Goal: Transaction & Acquisition: Purchase product/service

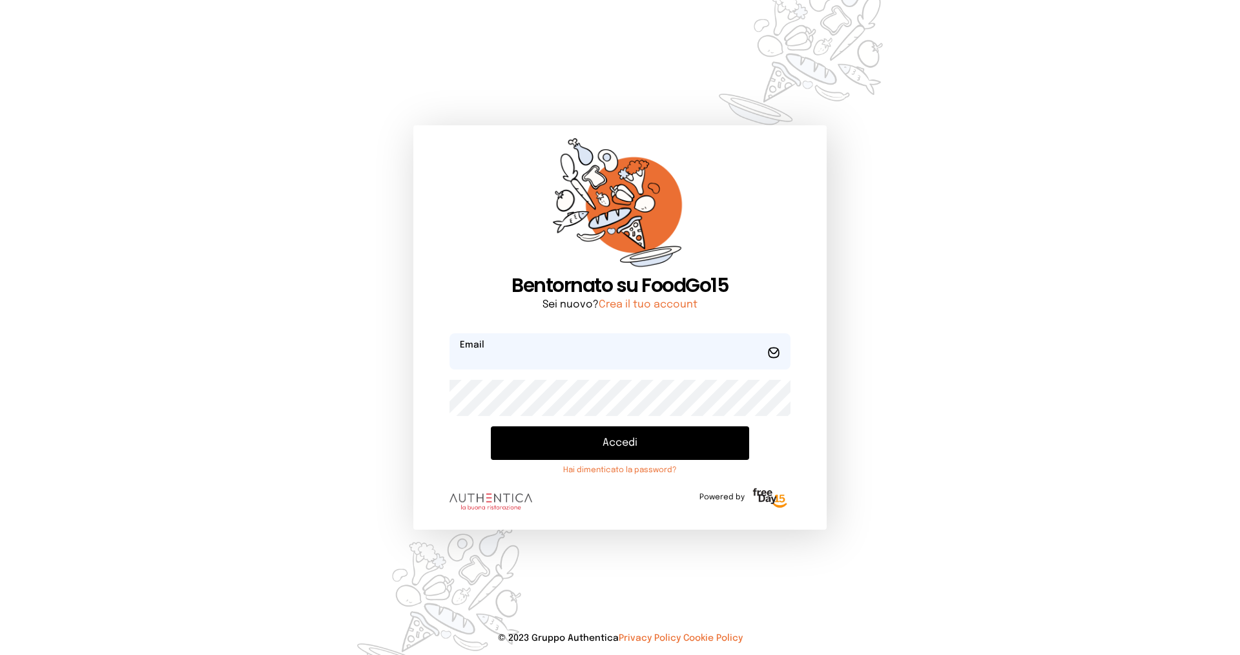
type input "**********"
click at [619, 434] on button "Accedi" at bounding box center [620, 443] width 258 height 34
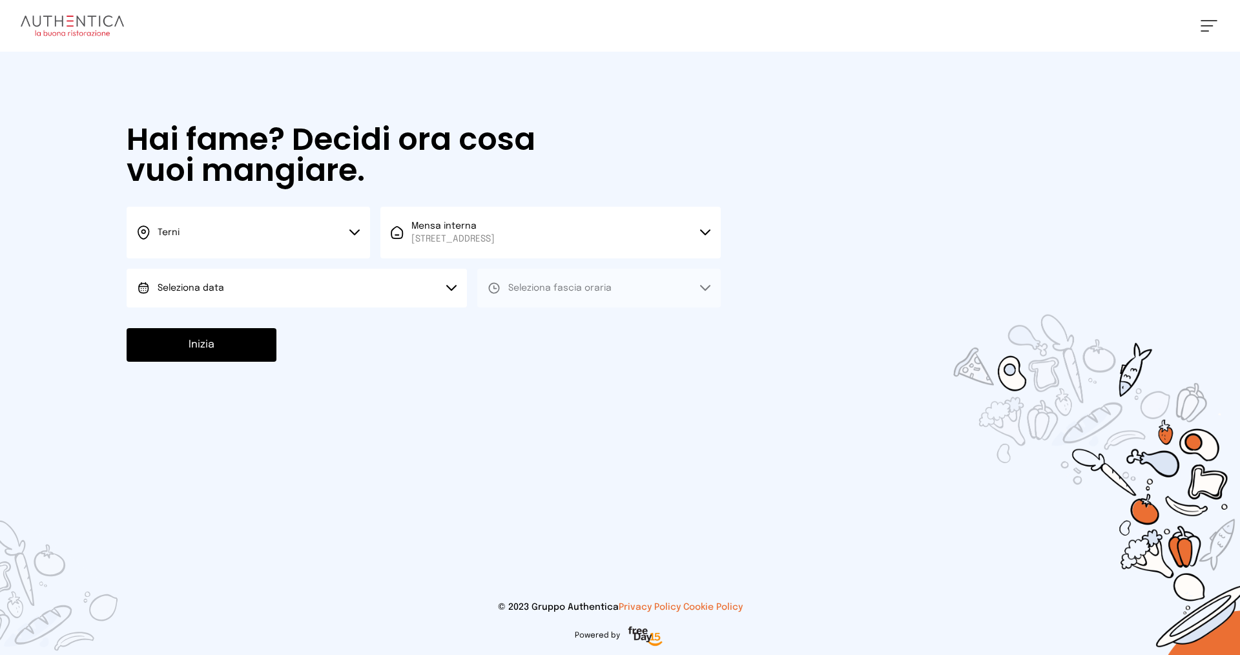
click at [353, 282] on button "Seleziona data" at bounding box center [297, 288] width 340 height 39
click at [333, 329] on li "[DATE], [DATE]" at bounding box center [297, 324] width 340 height 34
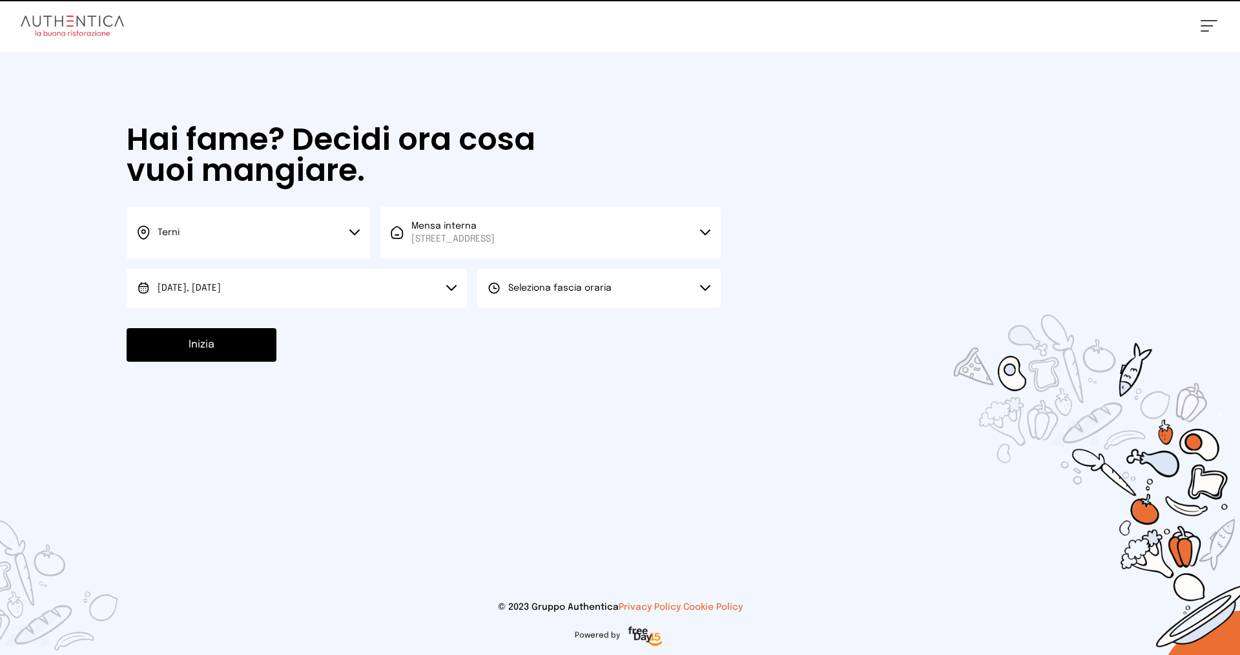
click at [575, 289] on span "Seleziona fascia oraria" at bounding box center [559, 287] width 103 height 9
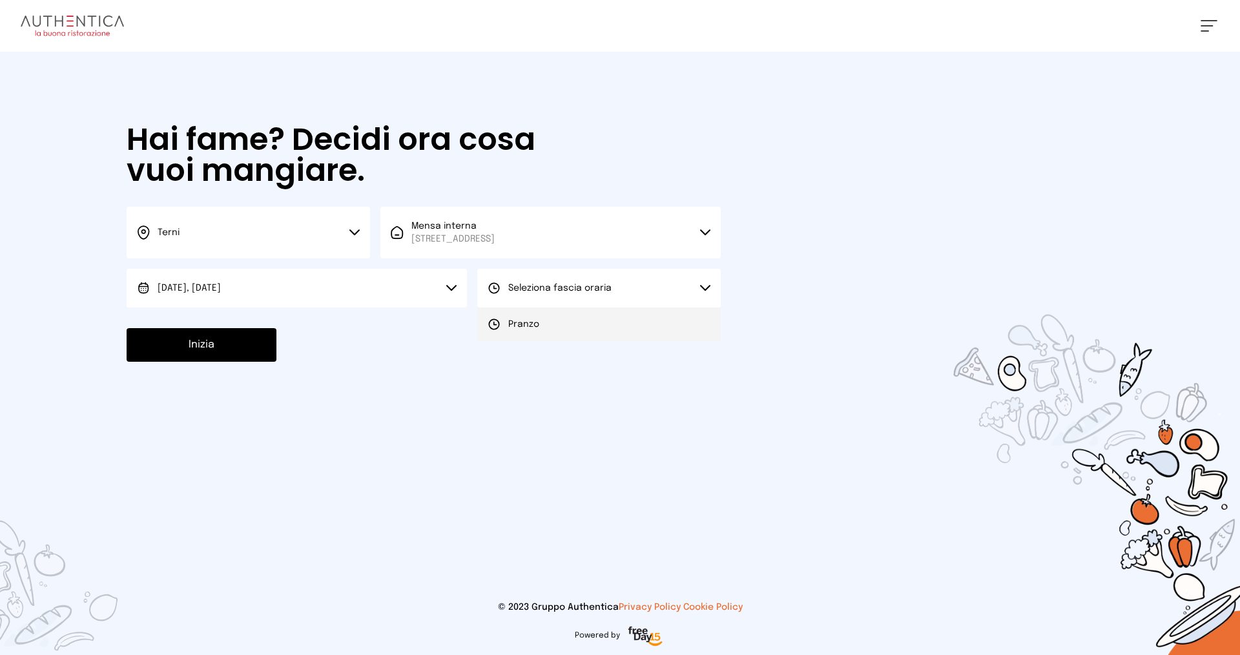
click at [577, 339] on li "Pranzo" at bounding box center [598, 324] width 243 height 34
click at [202, 333] on button "Inizia" at bounding box center [202, 345] width 150 height 34
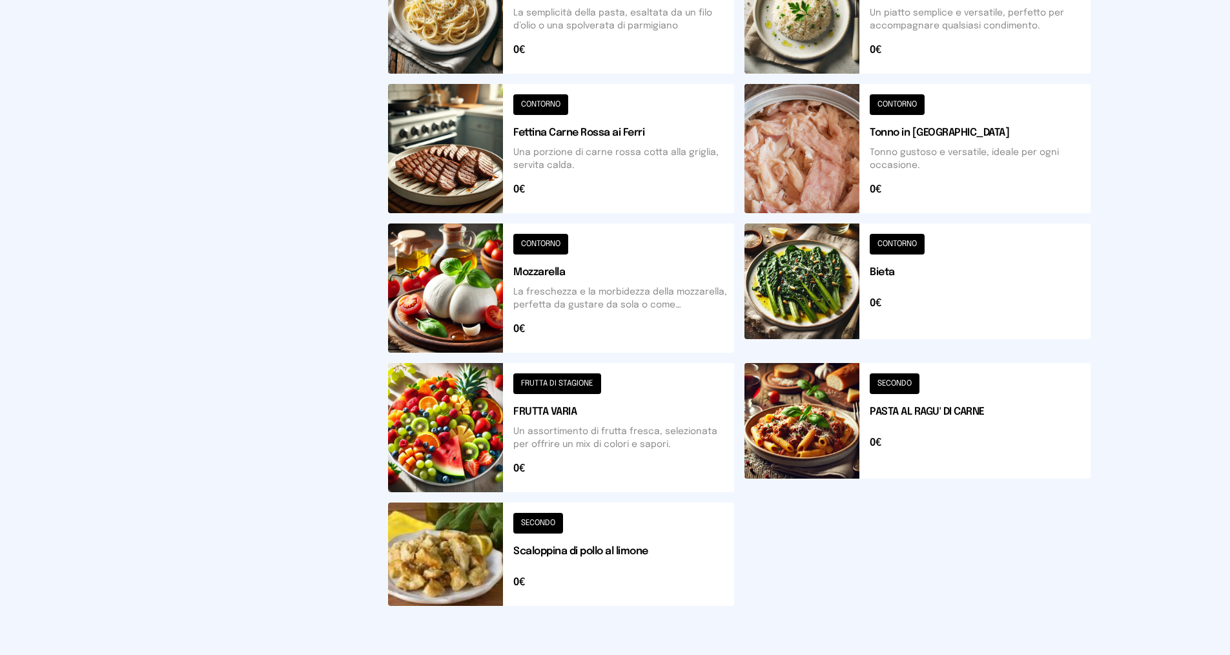
scroll to position [389, 0]
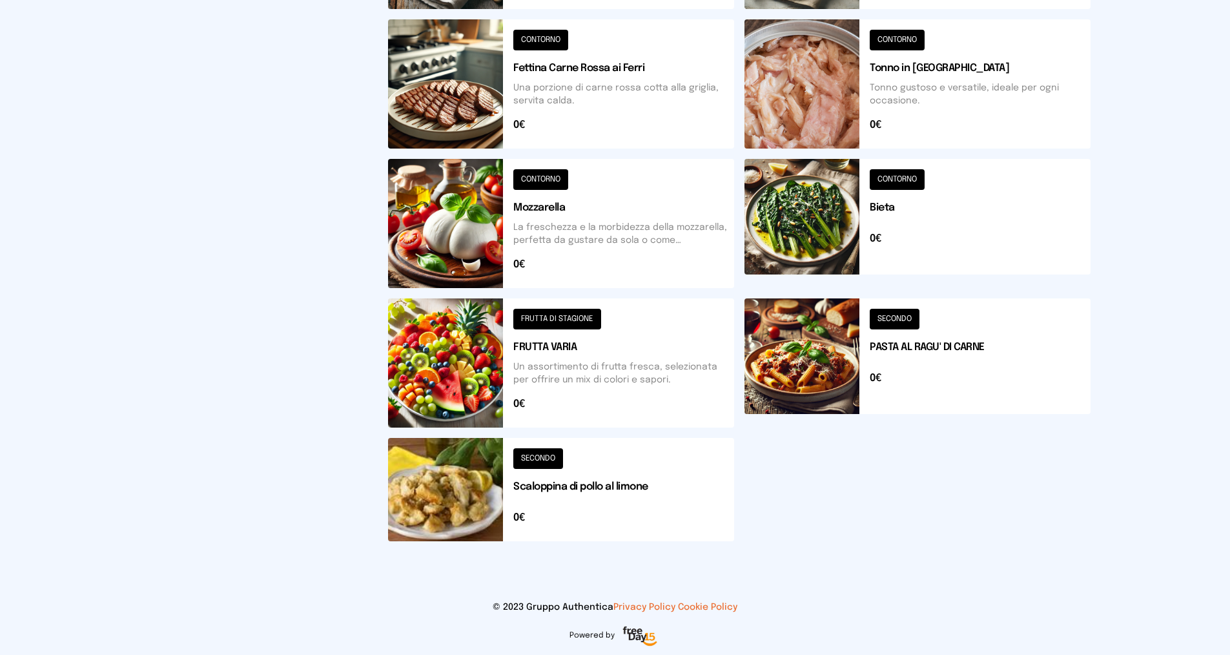
click at [619, 478] on button at bounding box center [561, 489] width 346 height 103
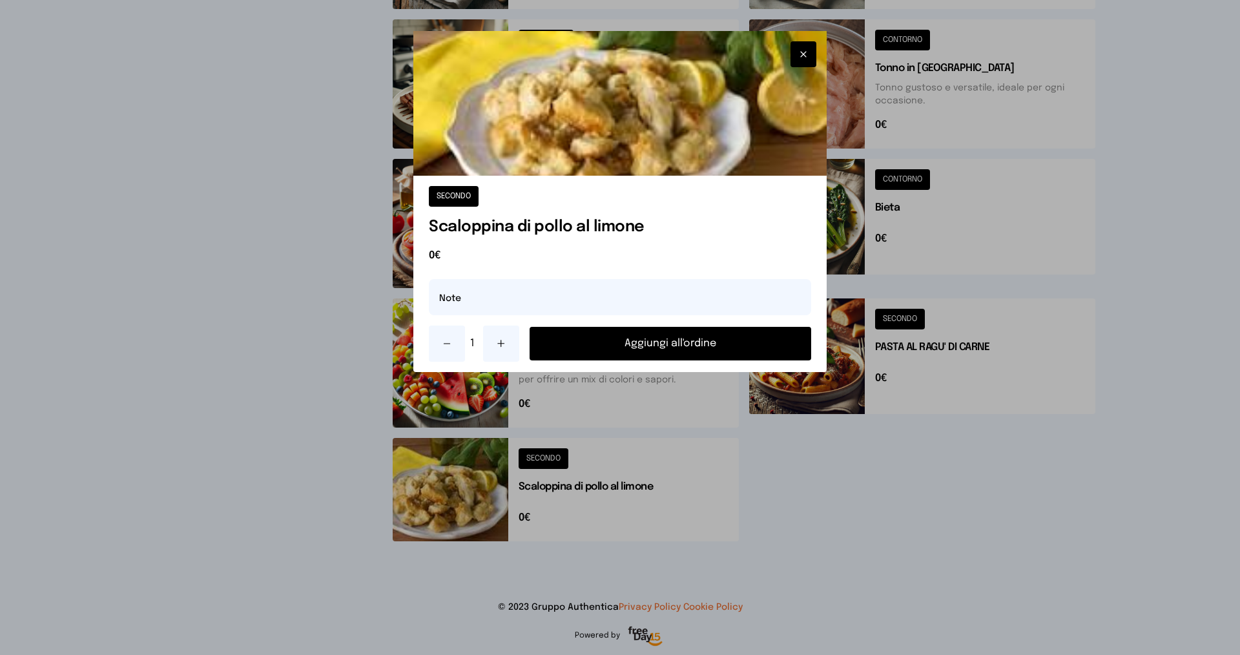
click at [629, 353] on button "Aggiungi all'ordine" at bounding box center [671, 344] width 282 height 34
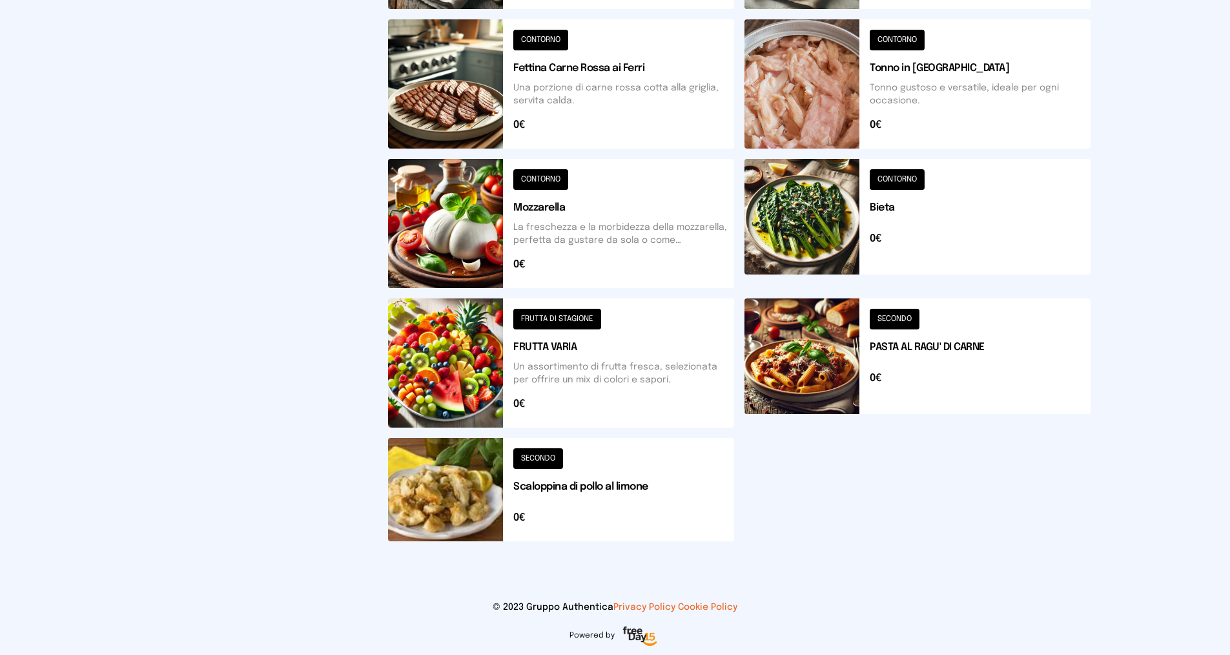
click at [945, 216] on button at bounding box center [918, 223] width 346 height 129
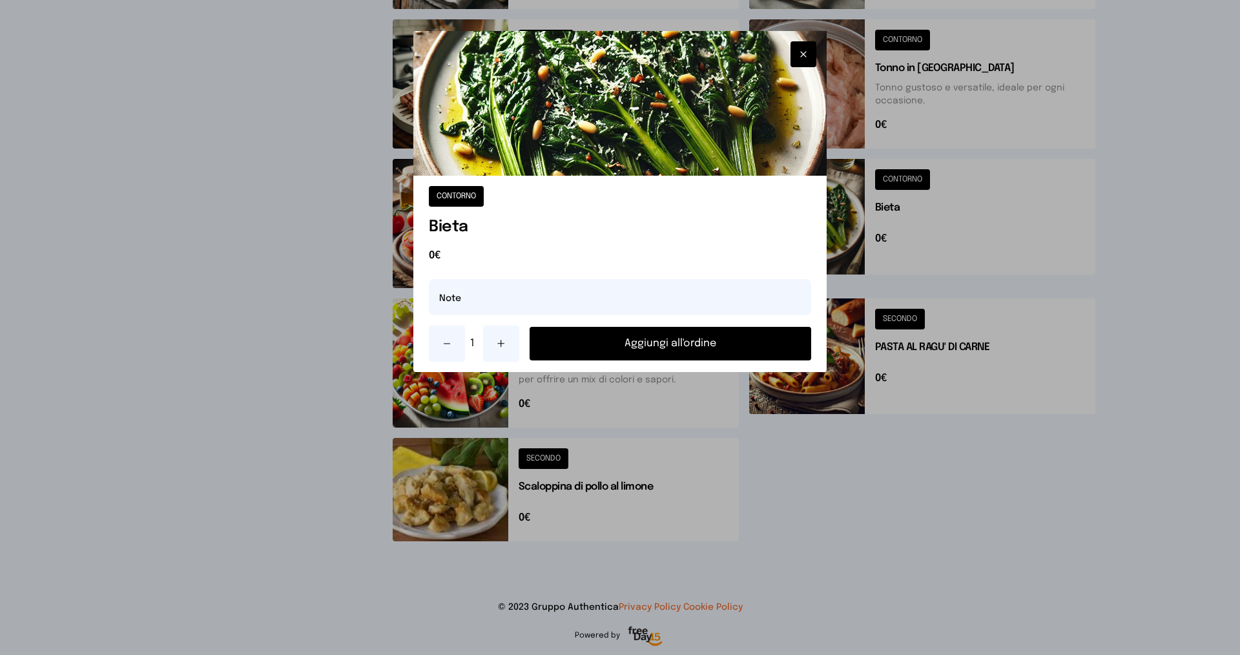
click at [714, 338] on button "Aggiungi all'ordine" at bounding box center [671, 344] width 282 height 34
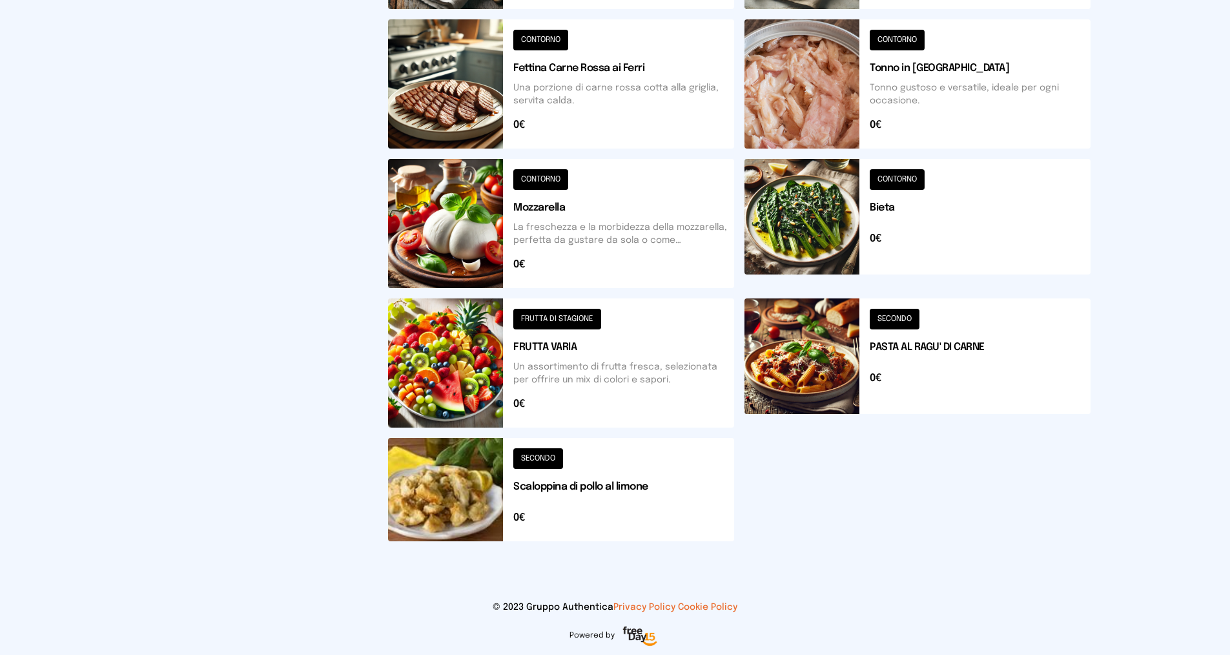
scroll to position [0, 0]
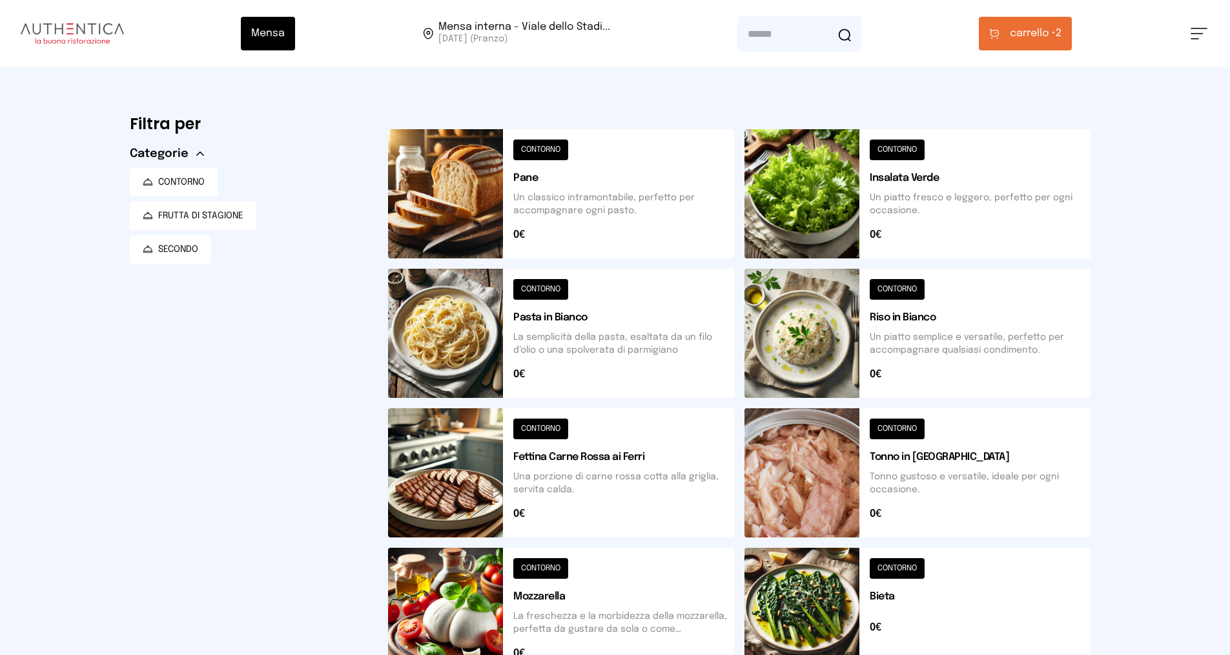
click at [955, 314] on button at bounding box center [918, 333] width 346 height 129
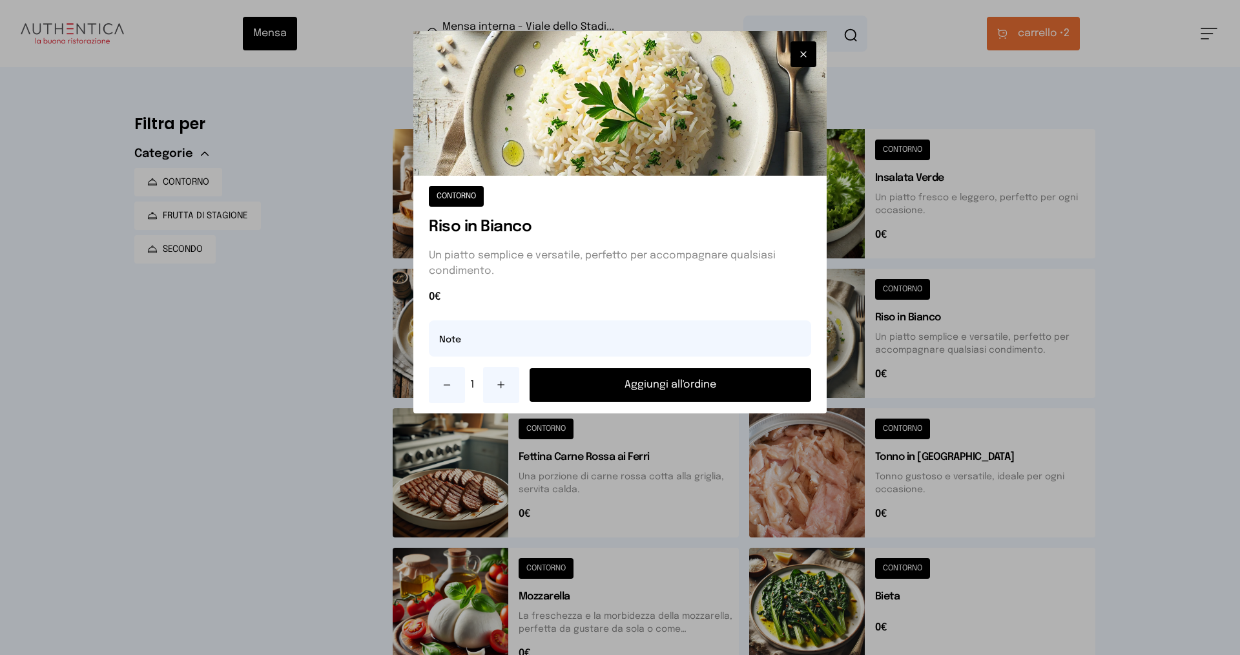
click at [680, 389] on button "Aggiungi all'ordine" at bounding box center [671, 385] width 282 height 34
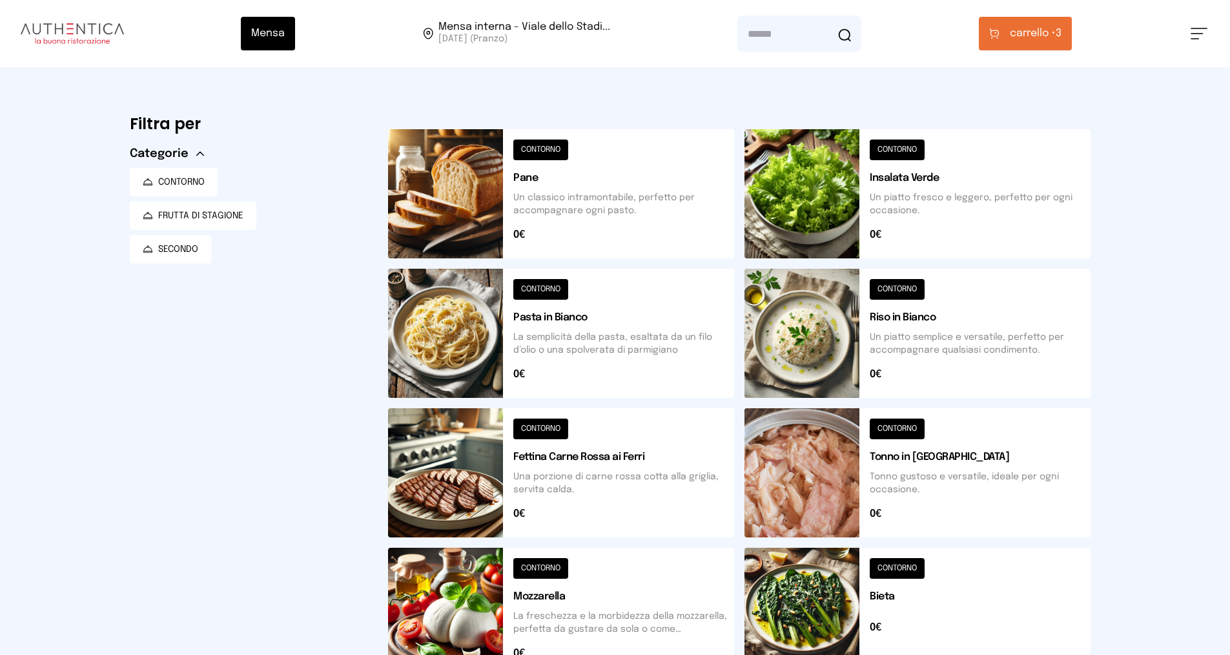
click at [1022, 19] on button "carrello • 3" at bounding box center [1025, 34] width 93 height 34
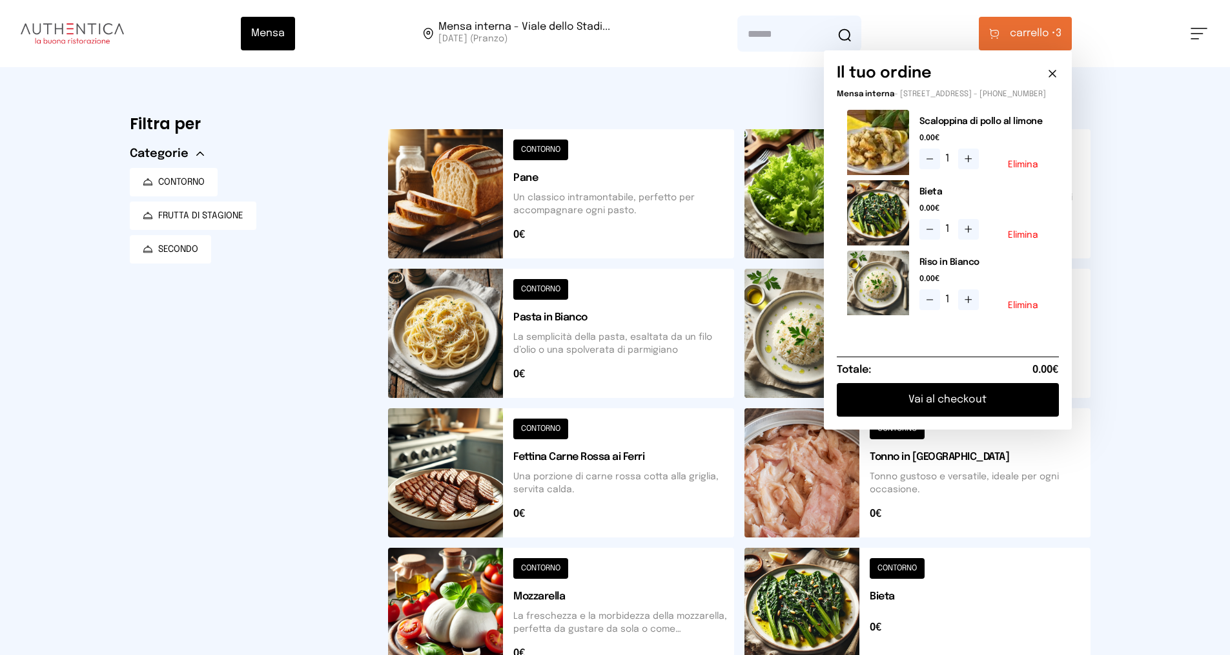
click at [990, 414] on button "Vai al checkout" at bounding box center [948, 400] width 222 height 34
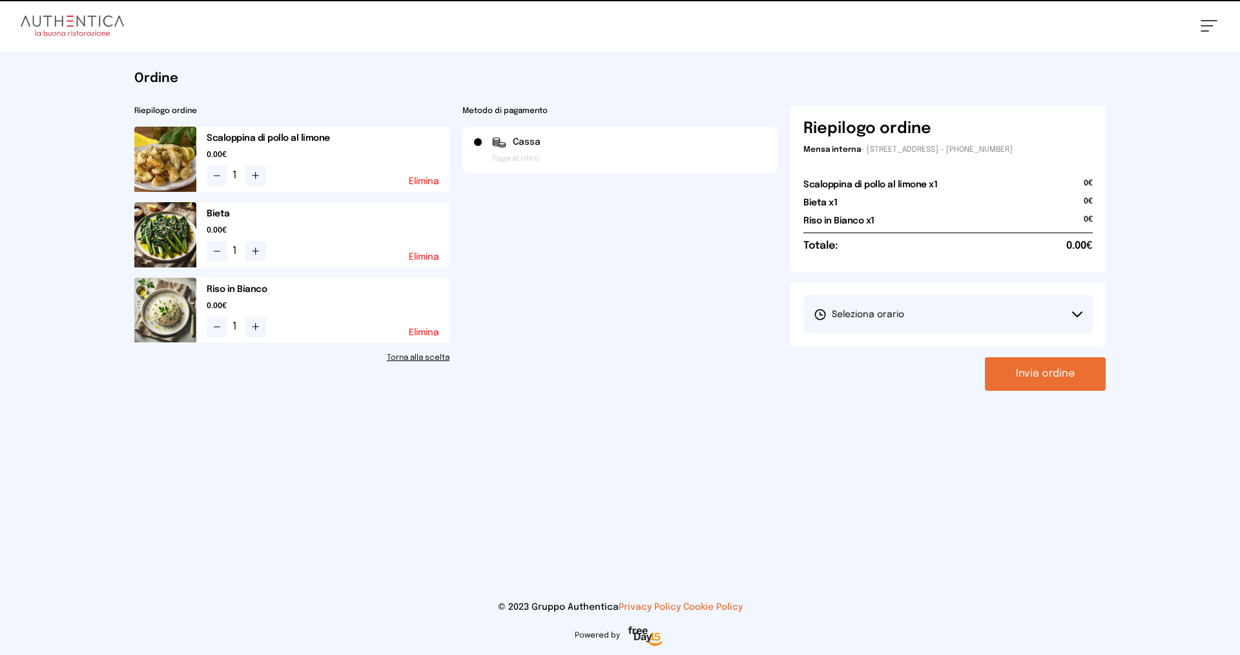
click at [942, 317] on button "Seleziona orario" at bounding box center [947, 314] width 289 height 39
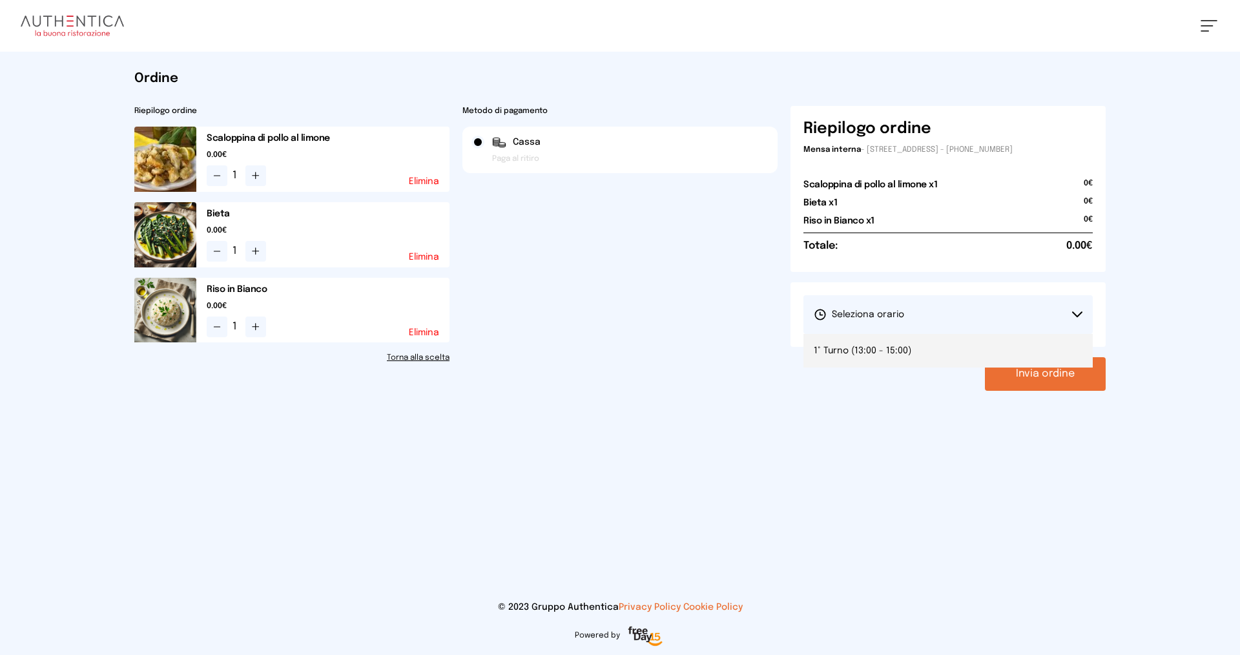
click at [935, 349] on li "1° Turno (13:00 - 15:00)" at bounding box center [947, 351] width 289 height 34
click at [994, 369] on button "Invia ordine" at bounding box center [1045, 374] width 121 height 34
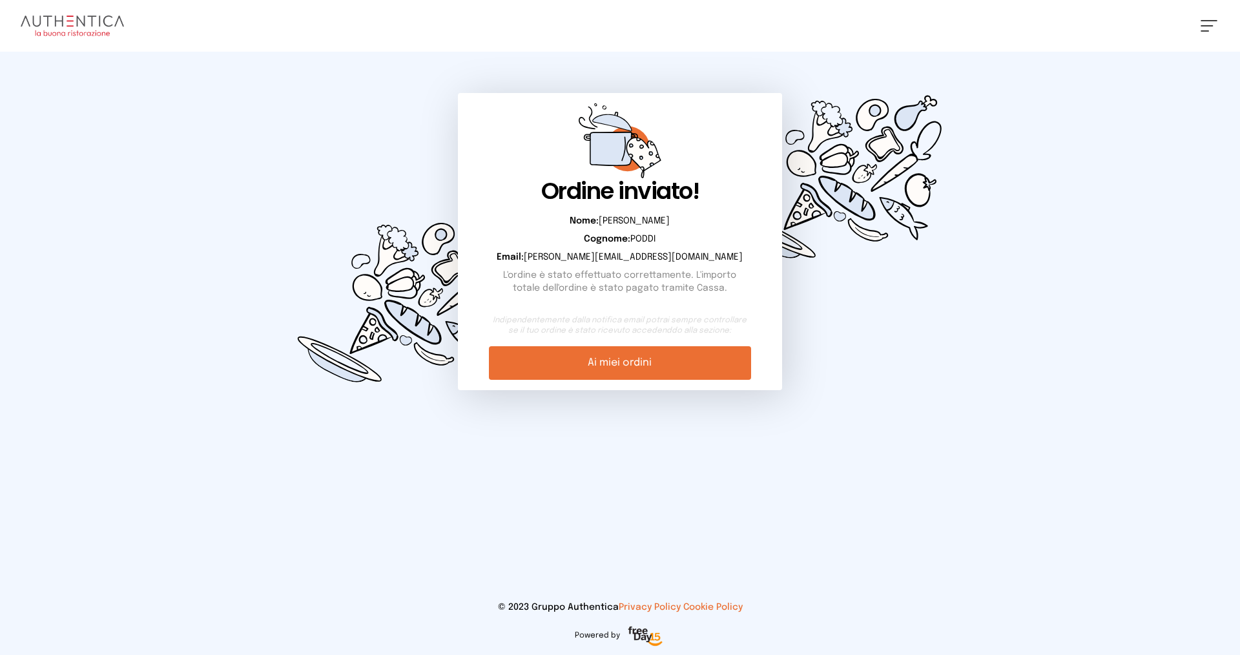
click at [664, 360] on link "Ai miei ordini" at bounding box center [620, 363] width 262 height 34
